Goal: Task Accomplishment & Management: Use online tool/utility

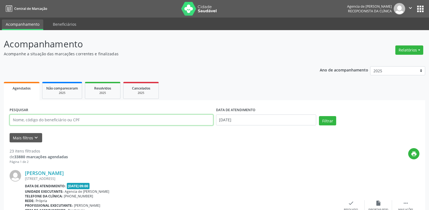
click at [70, 120] on input "text" at bounding box center [112, 119] width 204 height 11
type input "[PERSON_NAME]"
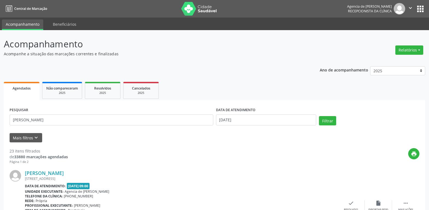
click at [281, 125] on div "DATA DE ATENDIMENTO [DATE]" at bounding box center [266, 117] width 103 height 23
click at [265, 115] on input "[DATE]" at bounding box center [266, 119] width 100 height 11
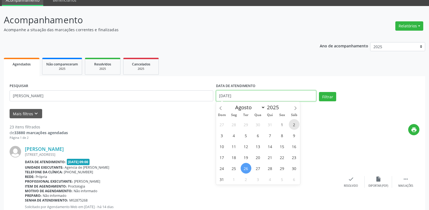
scroll to position [28, 0]
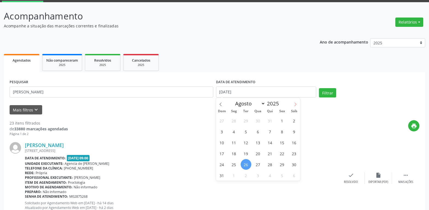
click at [295, 103] on icon at bounding box center [295, 104] width 4 height 4
select select "8"
click at [236, 124] on span "1" at bounding box center [234, 120] width 11 height 11
type input "[DATE]"
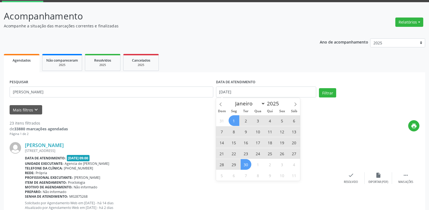
click at [244, 166] on span "30" at bounding box center [246, 164] width 11 height 11
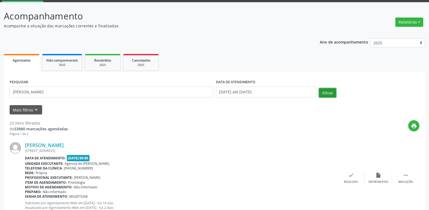
click at [324, 91] on button "Filtrar" at bounding box center [327, 92] width 17 height 9
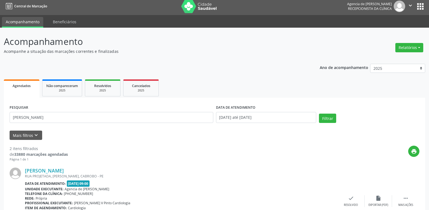
scroll to position [0, 0]
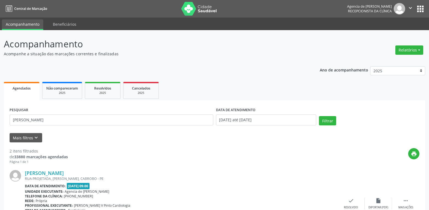
click at [428, 53] on div "Acompanhamento Acompanhe a situação das marcações correntes e finalizadas Relat…" at bounding box center [214, 180] width 429 height 301
click at [409, 50] on button "Relatórios" at bounding box center [409, 49] width 28 height 9
click at [386, 60] on link "Agendamentos" at bounding box center [394, 62] width 59 height 8
select select "7"
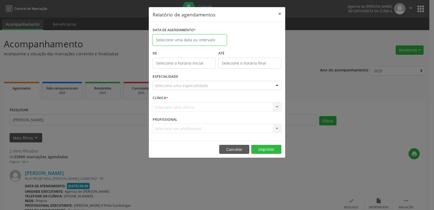
click at [185, 40] on input "text" at bounding box center [189, 39] width 74 height 11
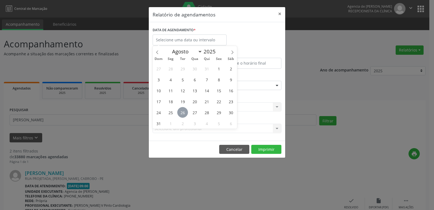
click at [181, 109] on span "26" at bounding box center [182, 112] width 11 height 11
type input "[DATE]"
click at [181, 109] on span "26" at bounding box center [182, 112] width 11 height 11
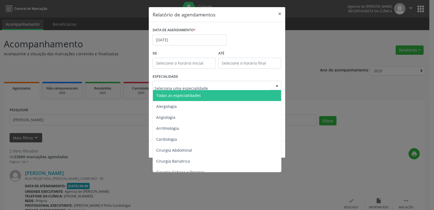
click at [187, 95] on span "Todas as especialidades" at bounding box center [178, 95] width 45 height 5
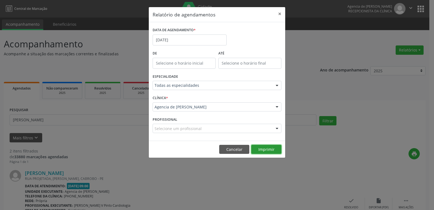
click at [259, 148] on button "Imprimir" at bounding box center [266, 149] width 30 height 9
click at [279, 16] on button "×" at bounding box center [279, 13] width 11 height 13
